Goal: Task Accomplishment & Management: Manage account settings

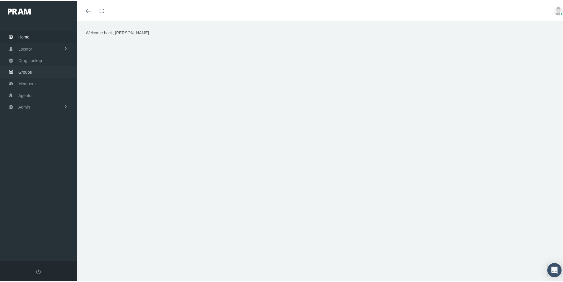
click at [25, 69] on span "Groups" at bounding box center [25, 70] width 14 height 11
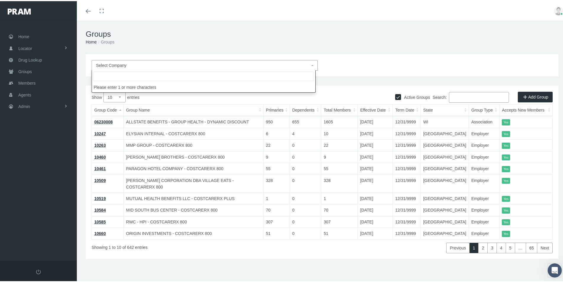
click at [117, 62] on span "Select Company" at bounding box center [111, 64] width 30 height 5
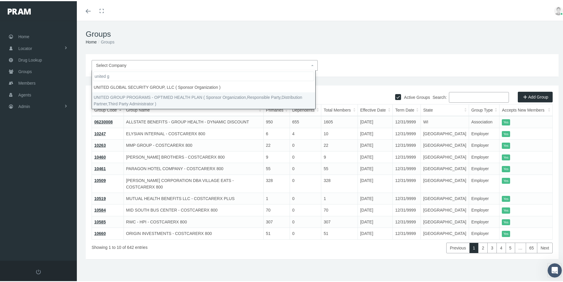
type input "united g"
select select "4875"
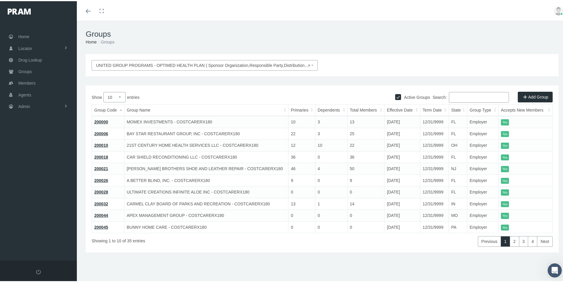
click at [148, 256] on div "UNITED GROUP PROGRAMS - OPTIMED HEALTH PLAN ( Sponsor Organization,Responsible …" at bounding box center [322, 161] width 491 height 216
click at [277, 255] on div "UNITED GROUP PROGRAMS - OPTIMED HEALTH PLAN ( Sponsor Organization,Responsible …" at bounding box center [322, 161] width 491 height 216
click at [20, 72] on span "Groups" at bounding box center [25, 70] width 14 height 11
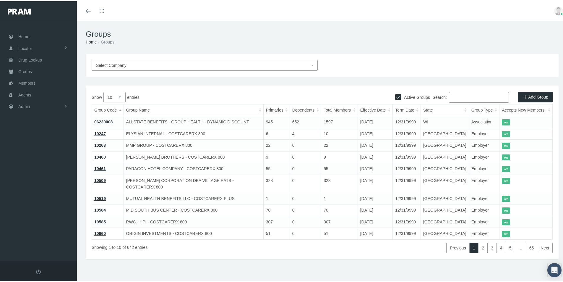
click at [455, 97] on input "Search:" at bounding box center [479, 96] width 60 height 11
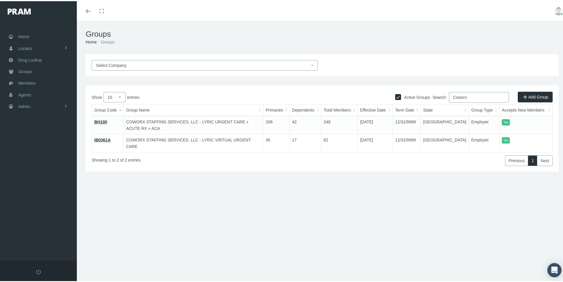
type input "Coworx"
click at [97, 119] on link "BH100" at bounding box center [100, 120] width 13 height 5
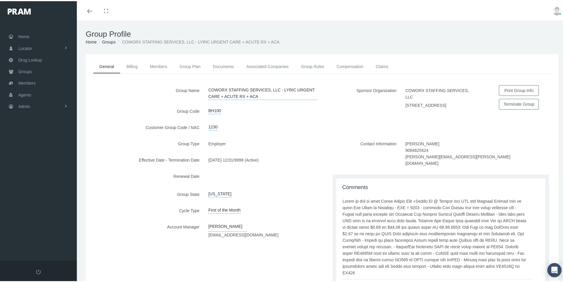
scroll to position [76, 0]
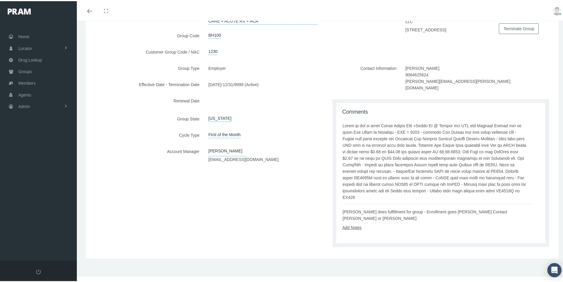
click at [350, 226] on link "Add Notes" at bounding box center [351, 226] width 19 height 5
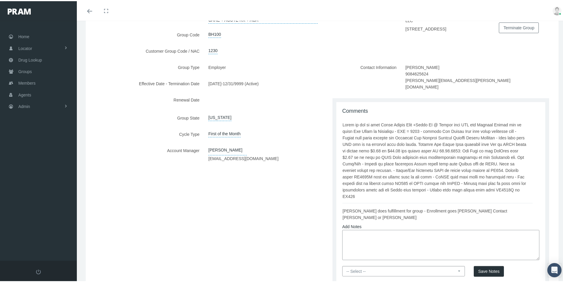
click at [355, 234] on textarea at bounding box center [440, 244] width 197 height 30
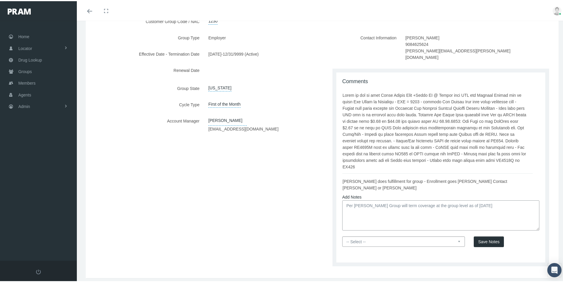
type textarea "Per Diane Berry Group will term coverage at the group level as of 11/30/2025"
click at [456, 240] on select "-- Select -- PRAM Only Everyone" at bounding box center [403, 240] width 123 height 10
select select "0"
click at [342, 236] on select "-- Select -- PRAM Only Everyone" at bounding box center [403, 240] width 123 height 10
click at [480, 242] on span "Save Notes" at bounding box center [488, 240] width 21 height 5
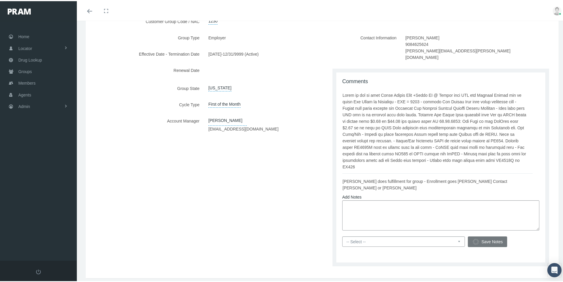
scroll to position [76, 0]
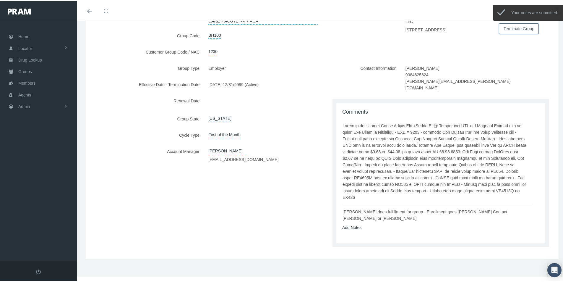
click at [510, 26] on button "Terminate Group" at bounding box center [519, 27] width 40 height 11
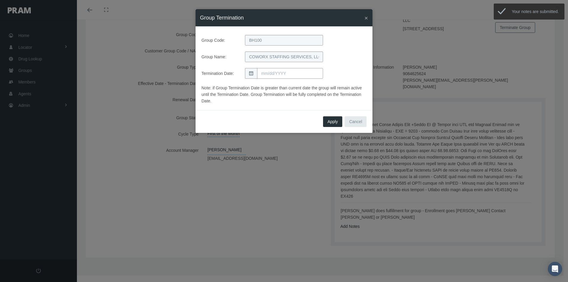
click at [267, 71] on input "text" at bounding box center [290, 73] width 66 height 11
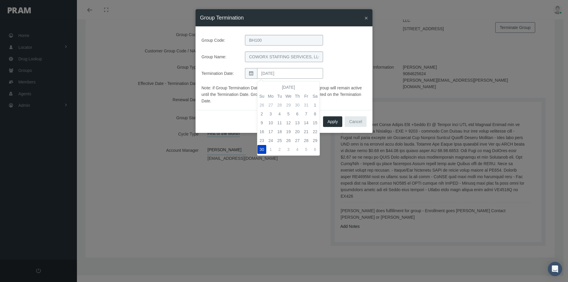
type input "[DATE]"
click at [262, 147] on td "30" at bounding box center [261, 149] width 9 height 9
click at [335, 121] on span "Apply" at bounding box center [332, 121] width 10 height 5
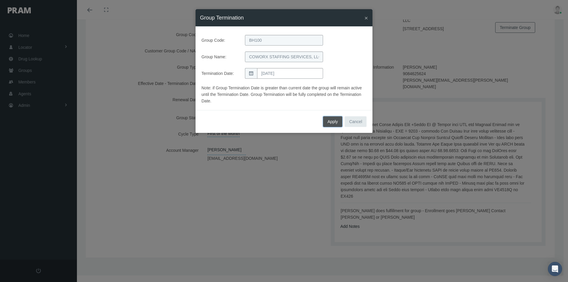
drag, startPoint x: 329, startPoint y: 120, endPoint x: 326, endPoint y: 123, distance: 3.3
click at [329, 120] on span "Apply" at bounding box center [332, 121] width 10 height 5
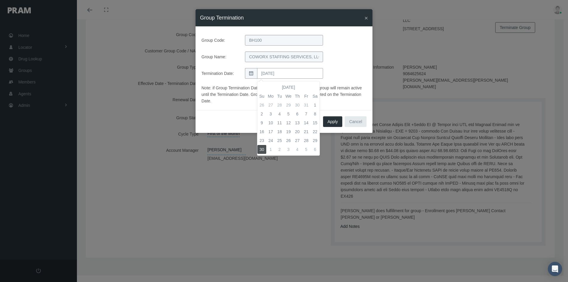
click at [287, 74] on input "[DATE]" at bounding box center [290, 73] width 66 height 11
click at [262, 147] on td "30" at bounding box center [261, 149] width 9 height 9
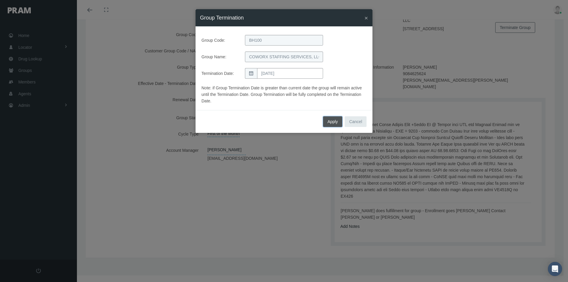
click at [329, 122] on span "Apply" at bounding box center [332, 121] width 10 height 5
click at [365, 17] on span "×" at bounding box center [366, 17] width 4 height 7
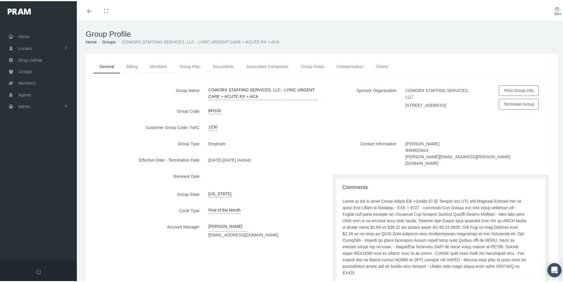
click at [158, 64] on link "Members" at bounding box center [159, 65] width 30 height 13
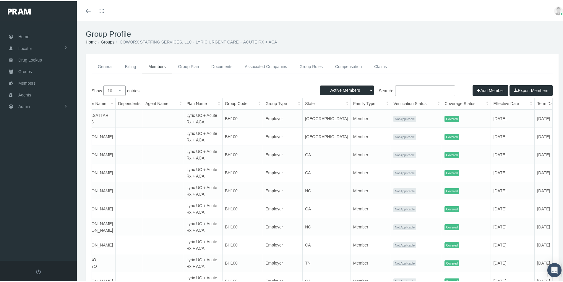
click at [108, 42] on link "Groups" at bounding box center [108, 40] width 14 height 5
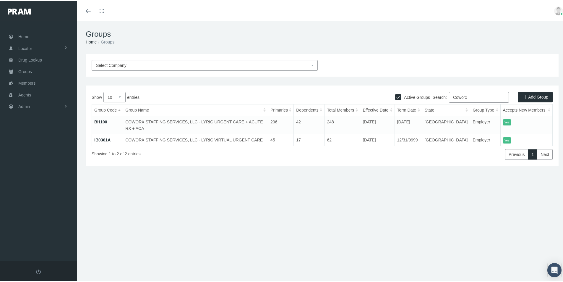
click at [102, 136] on link "IB0361A" at bounding box center [102, 138] width 16 height 5
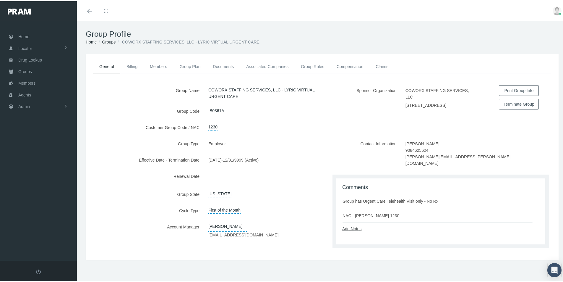
click at [353, 229] on link "Add Notes" at bounding box center [351, 227] width 19 height 5
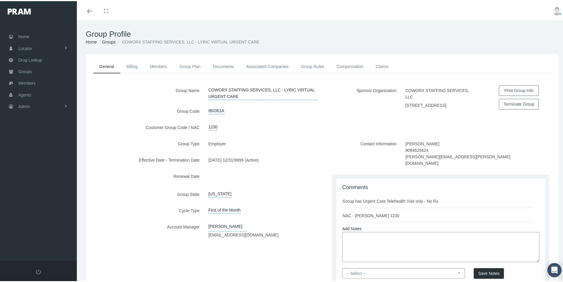
click at [353, 237] on textarea at bounding box center [440, 246] width 197 height 30
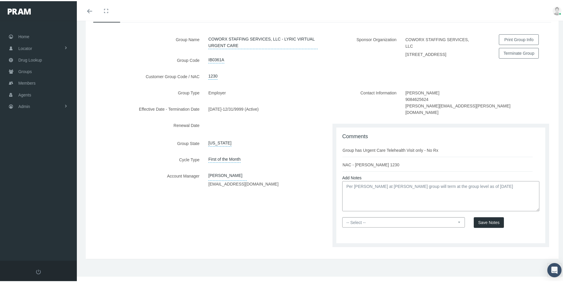
type textarea "Per Diane Berry at Loomis group will term at the group level as of 11/30/2025"
drag, startPoint x: 455, startPoint y: 220, endPoint x: 445, endPoint y: 221, distance: 10.1
click at [454, 220] on select "-- Select -- PRAM Only Everyone" at bounding box center [403, 221] width 123 height 10
select select "0"
click at [342, 216] on select "-- Select -- PRAM Only Everyone" at bounding box center [403, 221] width 123 height 10
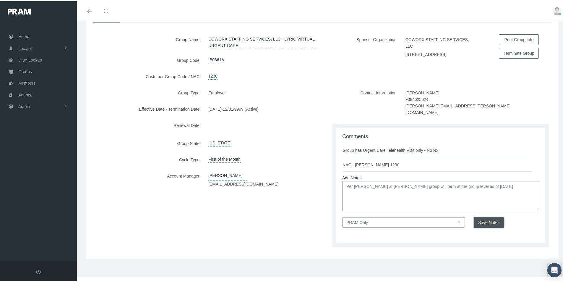
click at [483, 221] on span "Save Notes" at bounding box center [488, 221] width 21 height 5
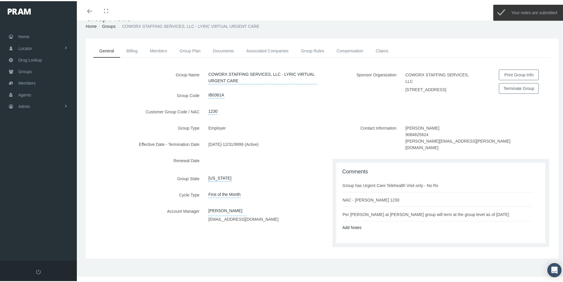
scroll to position [0, 0]
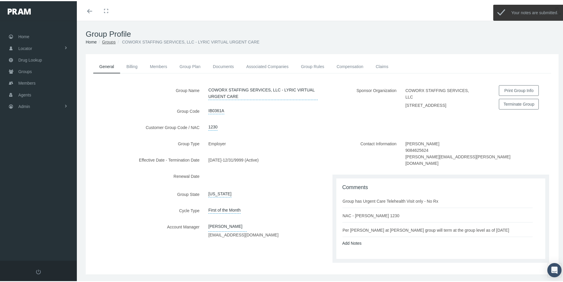
click at [106, 40] on link "Groups" at bounding box center [109, 40] width 14 height 5
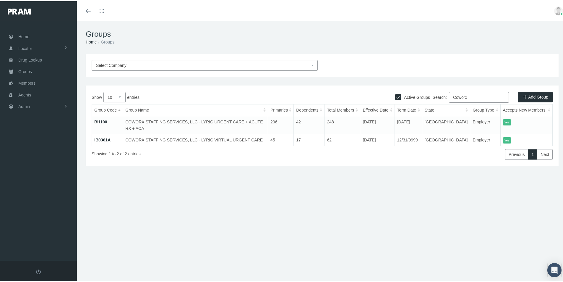
click at [103, 136] on link "IB0361A" at bounding box center [102, 138] width 16 height 5
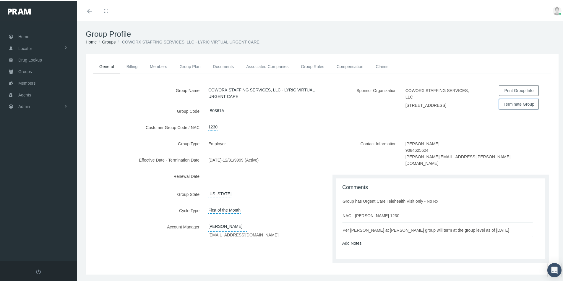
click at [512, 103] on button "Terminate Group" at bounding box center [519, 103] width 40 height 11
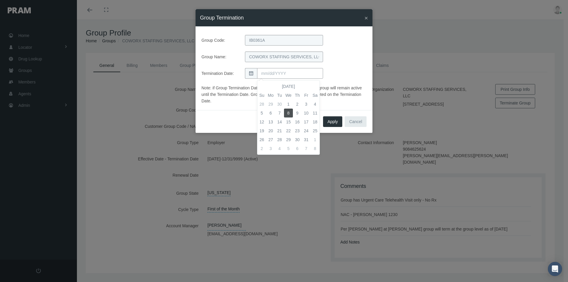
click at [268, 72] on input "text" at bounding box center [290, 73] width 66 height 11
type input "[DATE]"
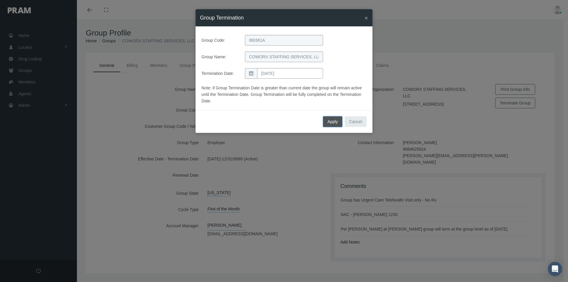
click at [332, 122] on span "Apply" at bounding box center [332, 121] width 10 height 5
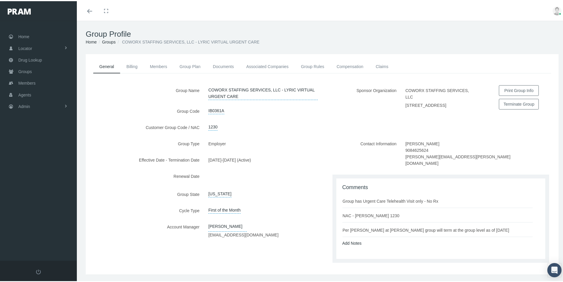
click at [188, 251] on div "Group Type Employer Effective Date - Termination Date 12/01/2024 - 11/30/2025 (…" at bounding box center [204, 202] width 237 height 130
click at [258, 256] on div "Group Type Employer Effective Date - Termination Date 12/01/2024 - 11/30/2025 (…" at bounding box center [204, 202] width 237 height 130
click at [132, 66] on link "Billing" at bounding box center [131, 65] width 23 height 13
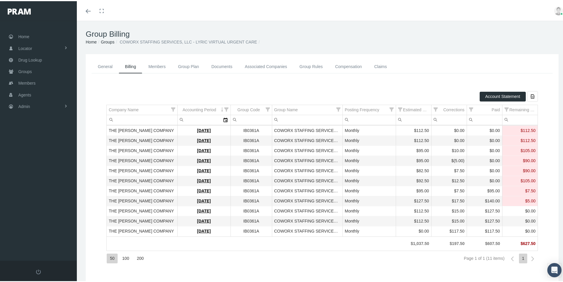
click at [110, 42] on link "Groups" at bounding box center [108, 40] width 14 height 5
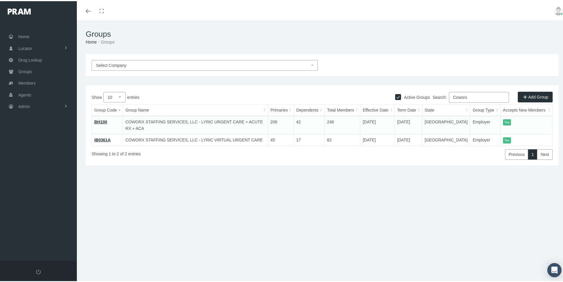
click at [100, 119] on link "BH100" at bounding box center [100, 120] width 13 height 5
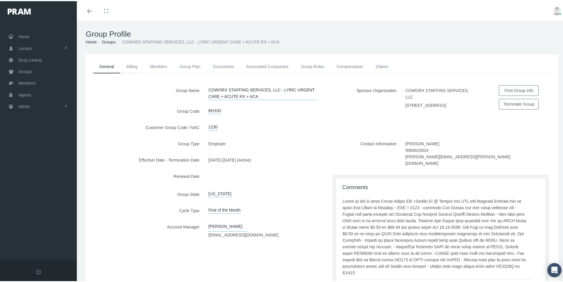
click at [132, 64] on link "Billing" at bounding box center [131, 65] width 23 height 13
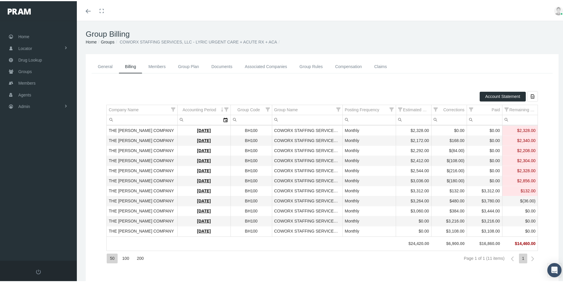
click at [108, 42] on link "Groups" at bounding box center [108, 40] width 14 height 5
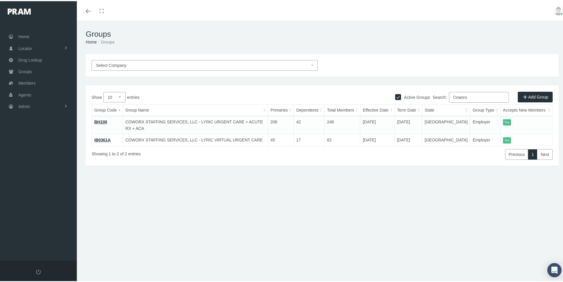
click at [180, 200] on div "Select Company Active Groups Add Group Show 10 25 50 100 entries Search: Coworx…" at bounding box center [322, 127] width 491 height 148
click at [103, 121] on link "BH100" at bounding box center [100, 120] width 13 height 5
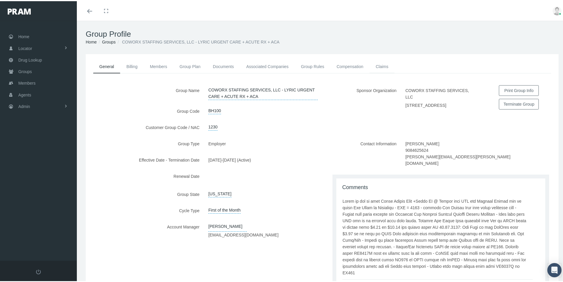
click at [379, 67] on link "Claims" at bounding box center [382, 65] width 25 height 13
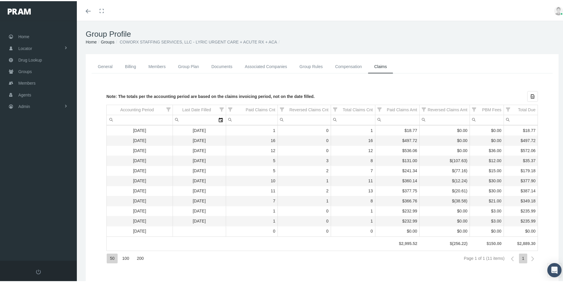
click at [108, 41] on link "Groups" at bounding box center [108, 40] width 14 height 5
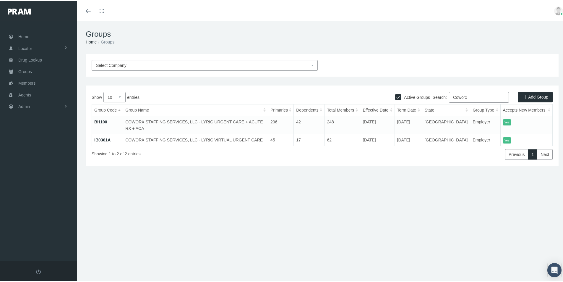
click at [101, 136] on link "IB0361A" at bounding box center [102, 138] width 16 height 5
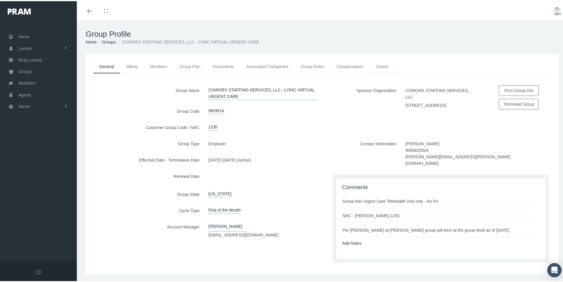
click at [381, 64] on link "Claims" at bounding box center [382, 65] width 25 height 13
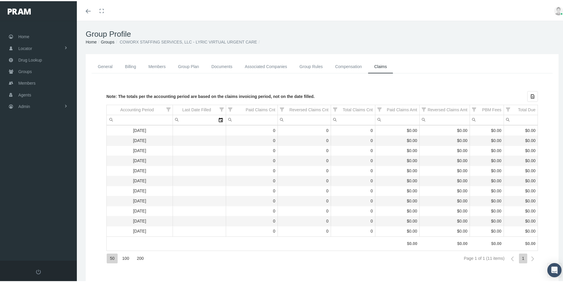
click at [108, 63] on link "General" at bounding box center [105, 65] width 27 height 13
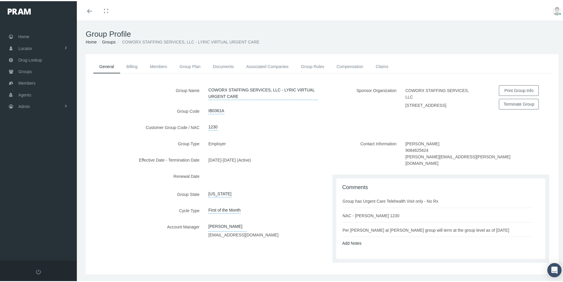
click at [173, 259] on div "Group Type Employer Effective Date - Termination Date [DATE] - [DATE] (Active) …" at bounding box center [204, 202] width 237 height 130
click at [215, 256] on div "Group Type Employer Effective Date - Termination Date [DATE] - [DATE] (Active) …" at bounding box center [204, 202] width 237 height 130
click at [109, 40] on link "Groups" at bounding box center [109, 40] width 14 height 5
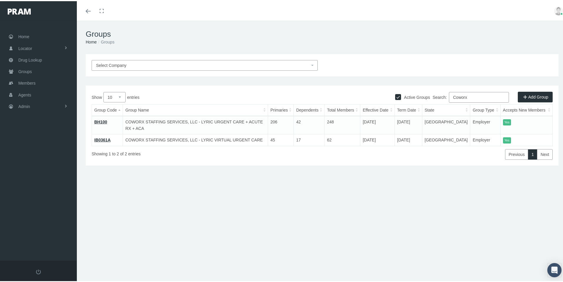
drag, startPoint x: 465, startPoint y: 96, endPoint x: 443, endPoint y: 98, distance: 22.6
click at [444, 97] on label "Search: Coworx" at bounding box center [471, 96] width 76 height 11
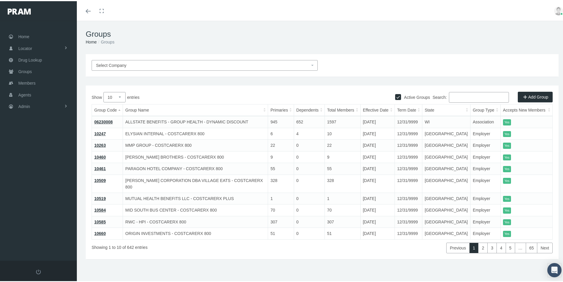
click at [117, 65] on span "Select Company" at bounding box center [111, 64] width 30 height 5
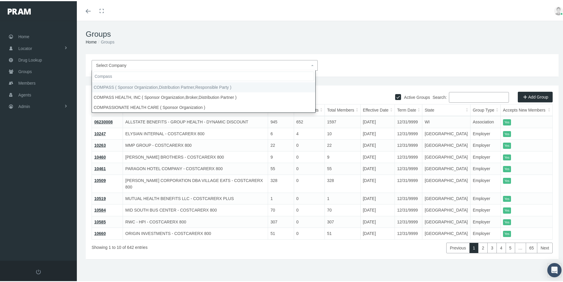
type input "Compass"
select select "4759"
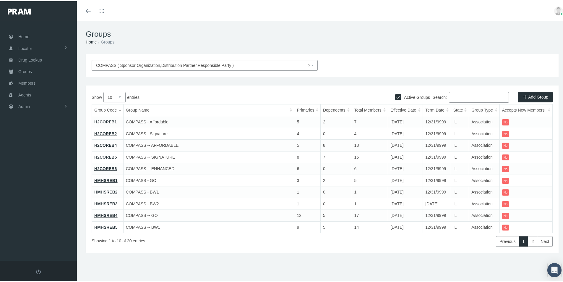
click at [107, 226] on link "HMHSREB5" at bounding box center [105, 226] width 23 height 5
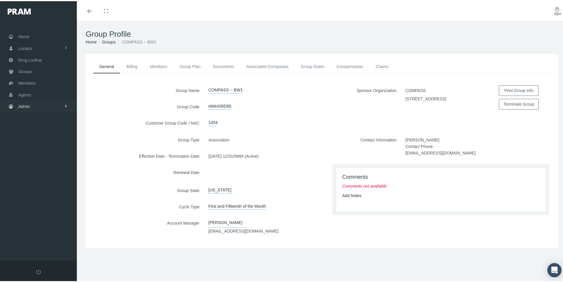
click at [26, 106] on span "Admin" at bounding box center [24, 105] width 12 height 11
click at [41, 205] on span "Eligibility File Uploads" at bounding box center [44, 205] width 40 height 10
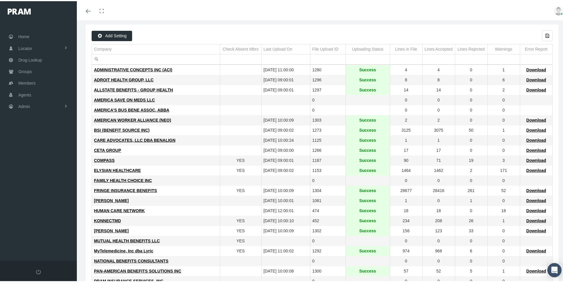
scroll to position [89, 0]
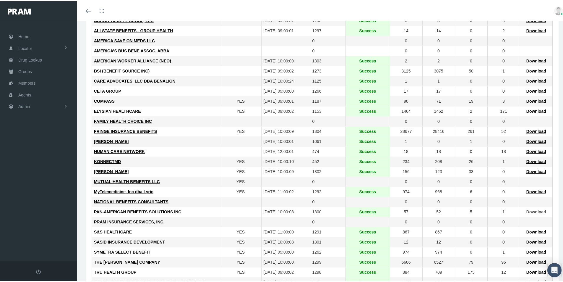
click at [532, 211] on span "Download" at bounding box center [537, 210] width 20 height 5
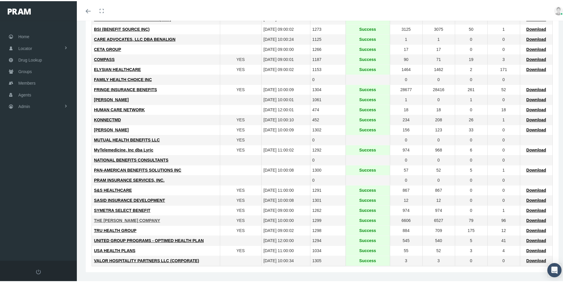
click at [109, 219] on span "THE [PERSON_NAME] COMPANY" at bounding box center [127, 219] width 66 height 5
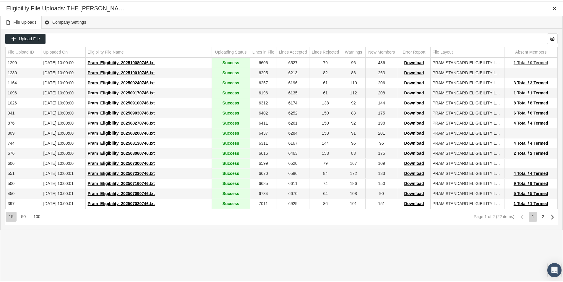
click at [541, 60] on span "1 Total / 0 Termed" at bounding box center [531, 61] width 35 height 5
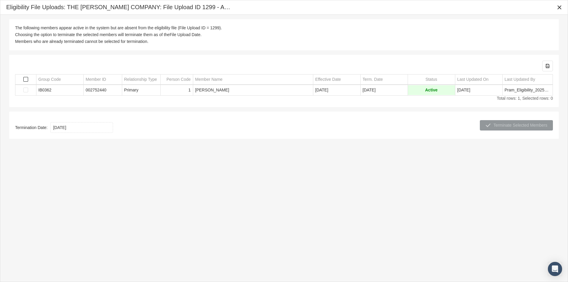
click at [27, 80] on span "Select all" at bounding box center [25, 79] width 5 height 5
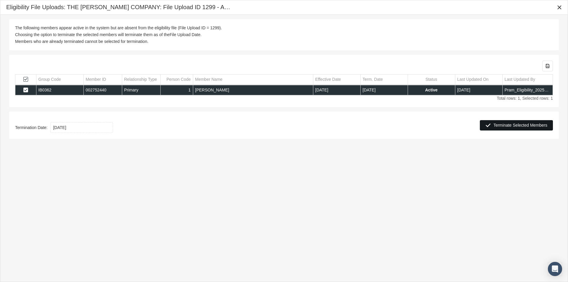
click at [511, 124] on span "Terminate Selected Members" at bounding box center [520, 125] width 54 height 5
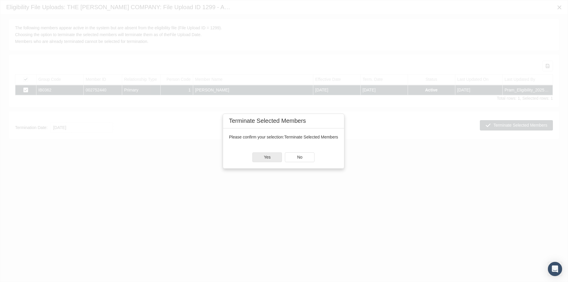
click at [271, 159] on div "Yes" at bounding box center [267, 157] width 29 height 9
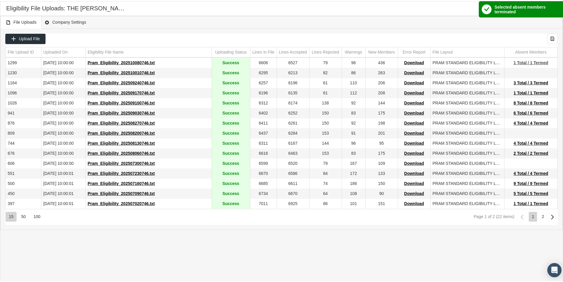
click at [524, 61] on span "1 Total / 1 Termed" at bounding box center [531, 61] width 35 height 5
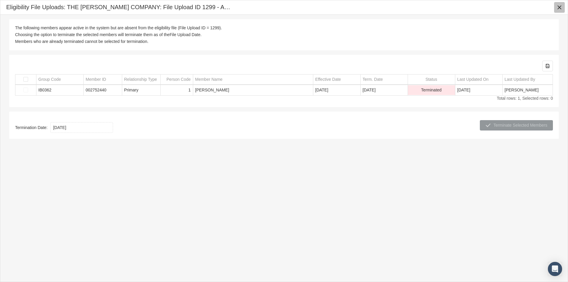
click at [561, 7] on icon "Close" at bounding box center [559, 7] width 5 height 5
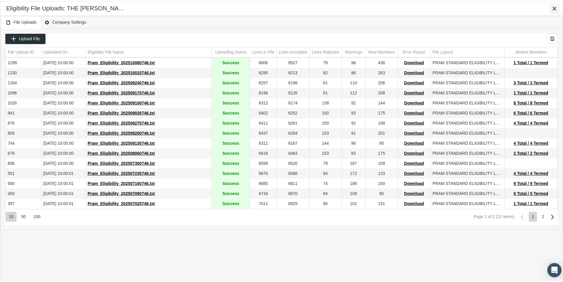
click at [555, 7] on icon "Close" at bounding box center [554, 7] width 5 height 5
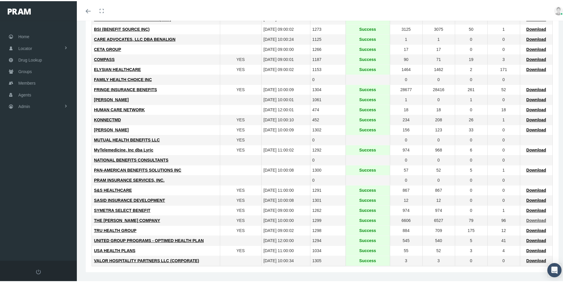
click at [531, 218] on span "Download" at bounding box center [537, 219] width 20 height 5
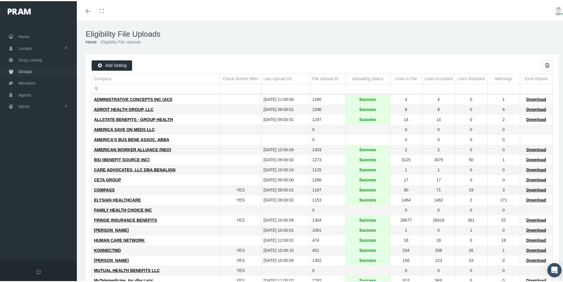
drag, startPoint x: 23, startPoint y: 70, endPoint x: 30, endPoint y: 88, distance: 19.0
click at [23, 70] on span "Groups" at bounding box center [25, 70] width 14 height 11
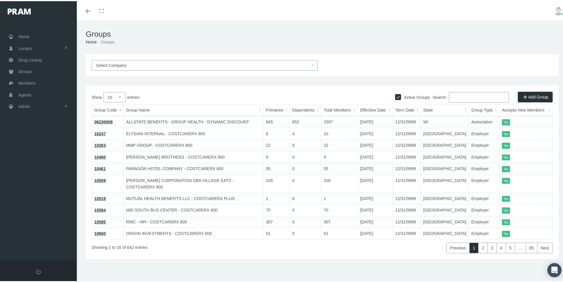
click at [451, 98] on input "Search:" at bounding box center [479, 96] width 60 height 11
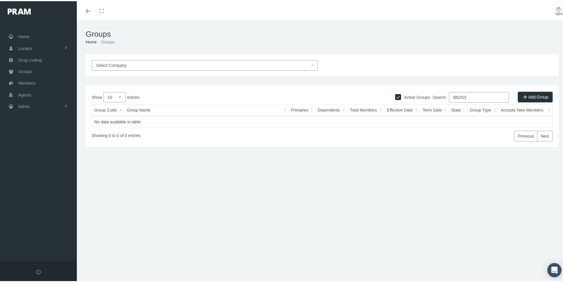
type input "IB0253"
click at [395, 96] on input "Active Groups" at bounding box center [398, 95] width 6 height 6
checkbox input "true"
drag, startPoint x: 465, startPoint y: 98, endPoint x: 436, endPoint y: 110, distance: 32.1
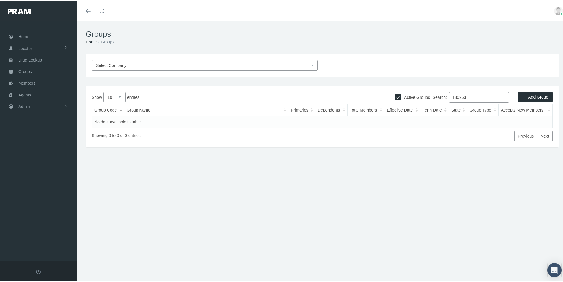
click at [434, 101] on label "Search: IB0253" at bounding box center [471, 96] width 76 height 11
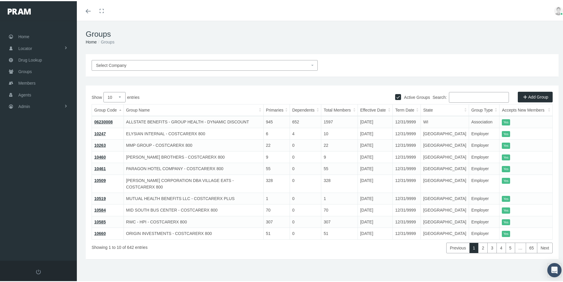
click at [227, 266] on div "Select Company Active Groups Add Group Show 10 25 50 100 entries Search: Group …" at bounding box center [322, 164] width 491 height 223
